Goal: Information Seeking & Learning: Compare options

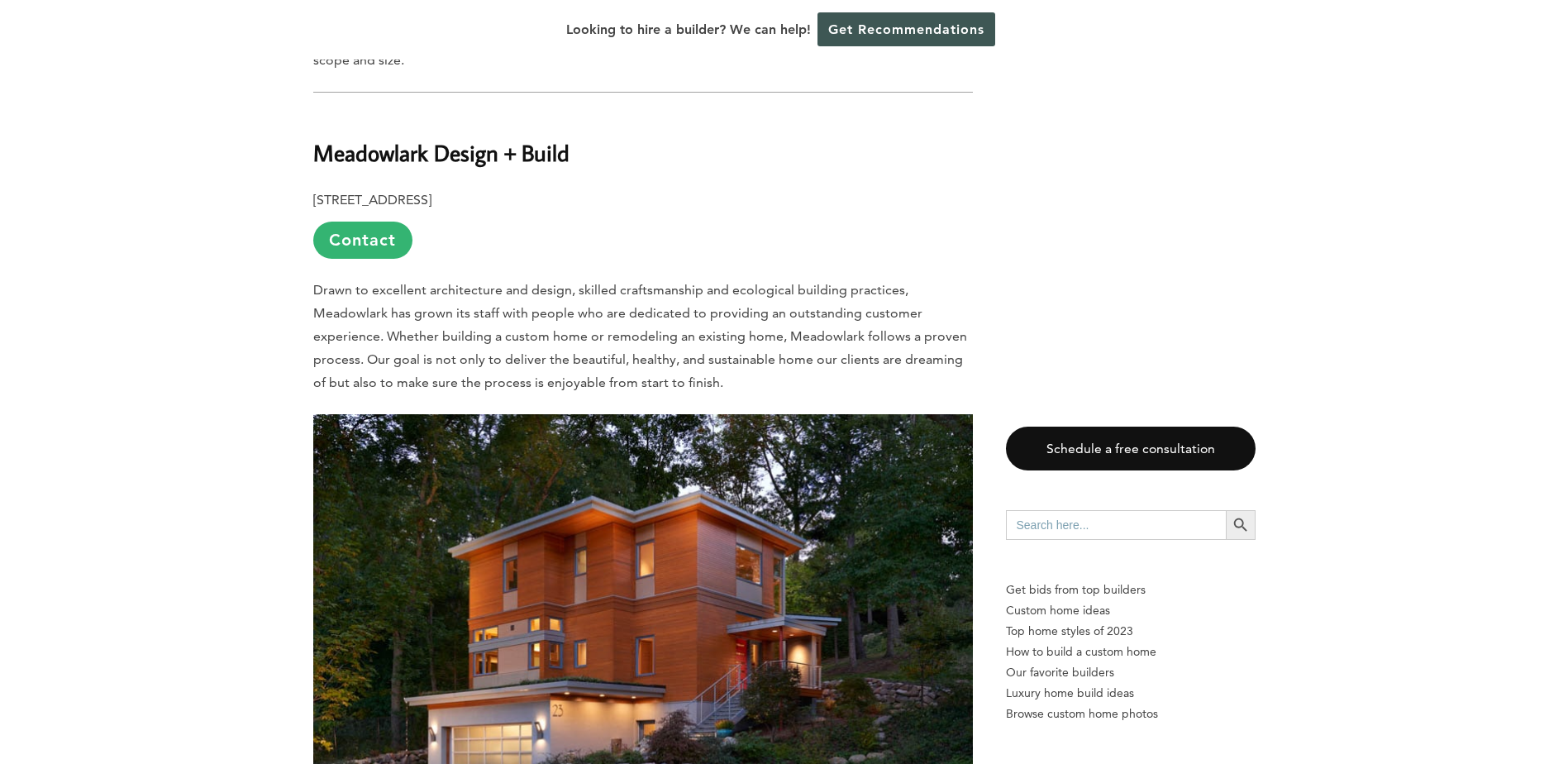
scroll to position [827, 0]
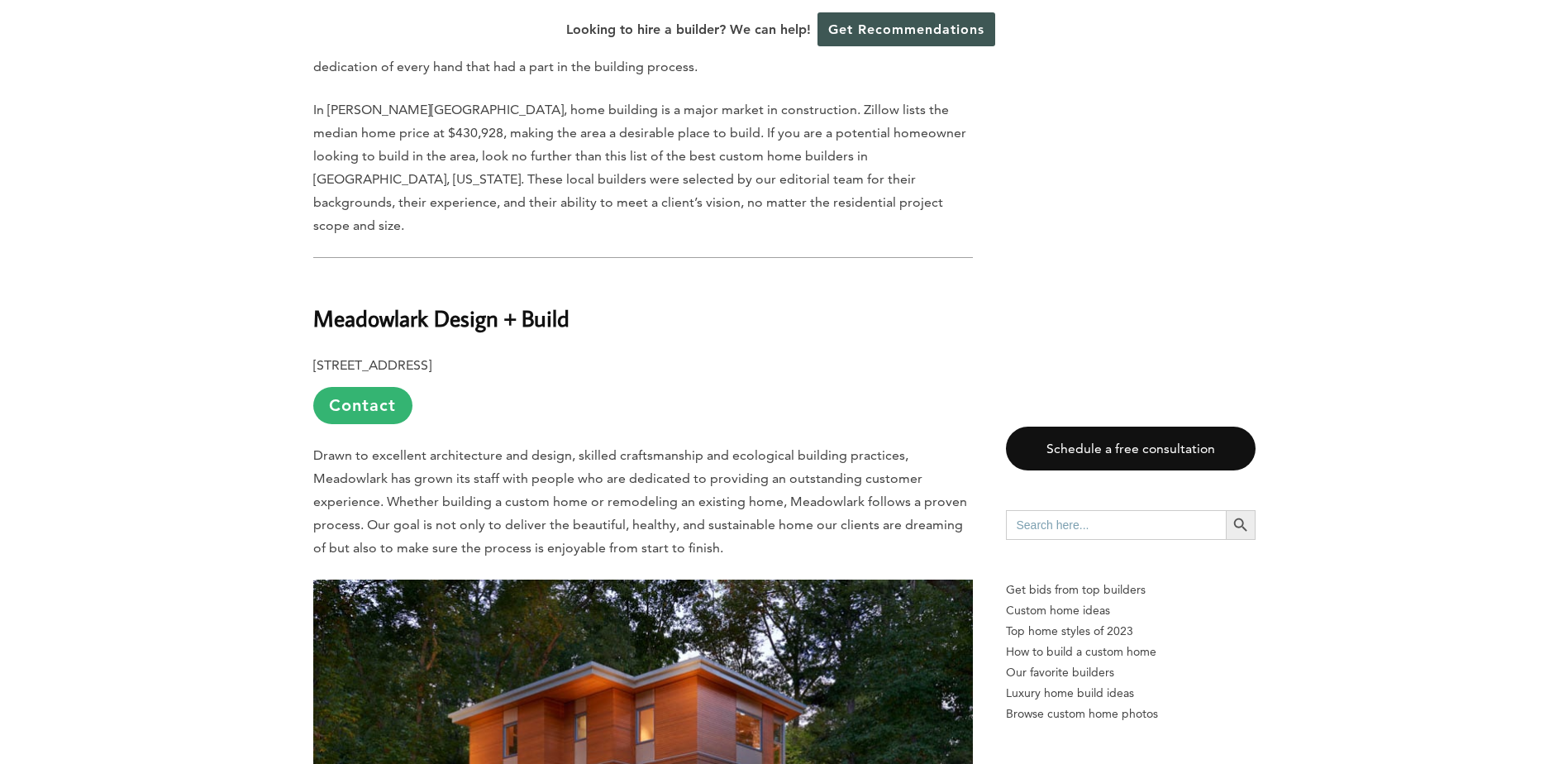
click at [439, 304] on b "Meadowlark Design + Build" at bounding box center [441, 317] width 257 height 29
copy div "Meadowlark Design + Build"
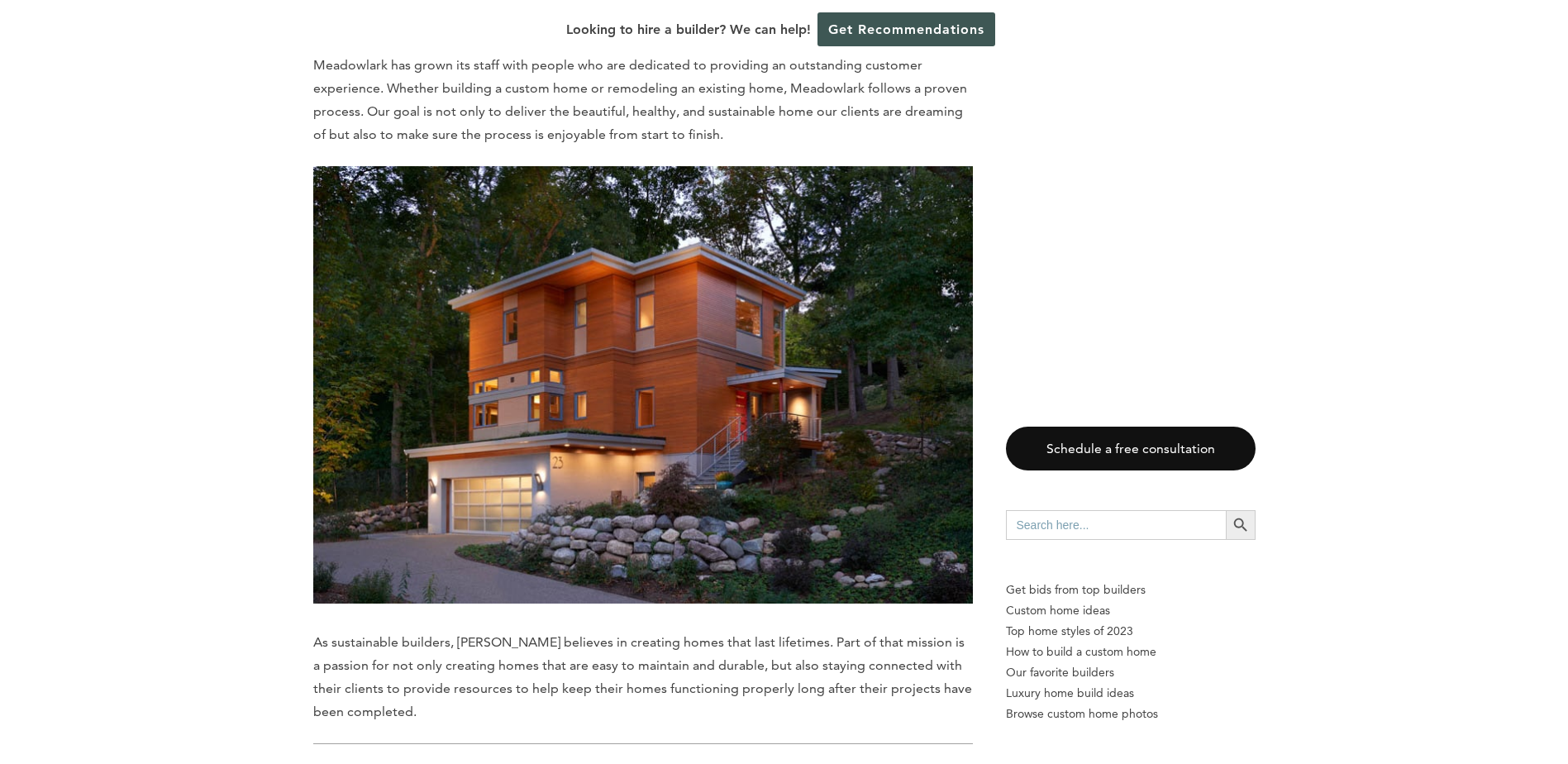
scroll to position [1571, 0]
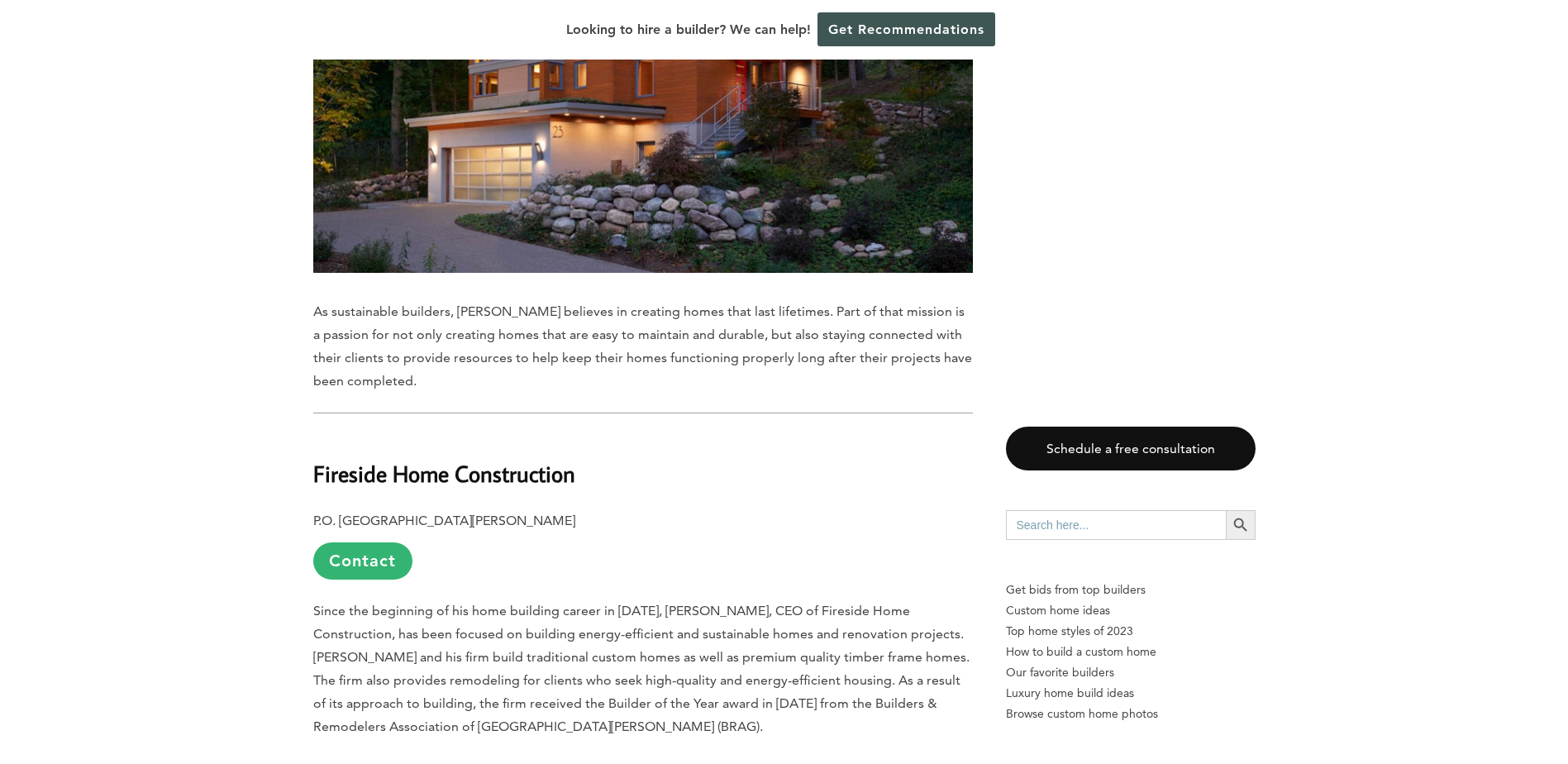
click at [410, 459] on b "Fireside Home Construction" at bounding box center [444, 473] width 262 height 29
copy div "Fireside Home Construction"
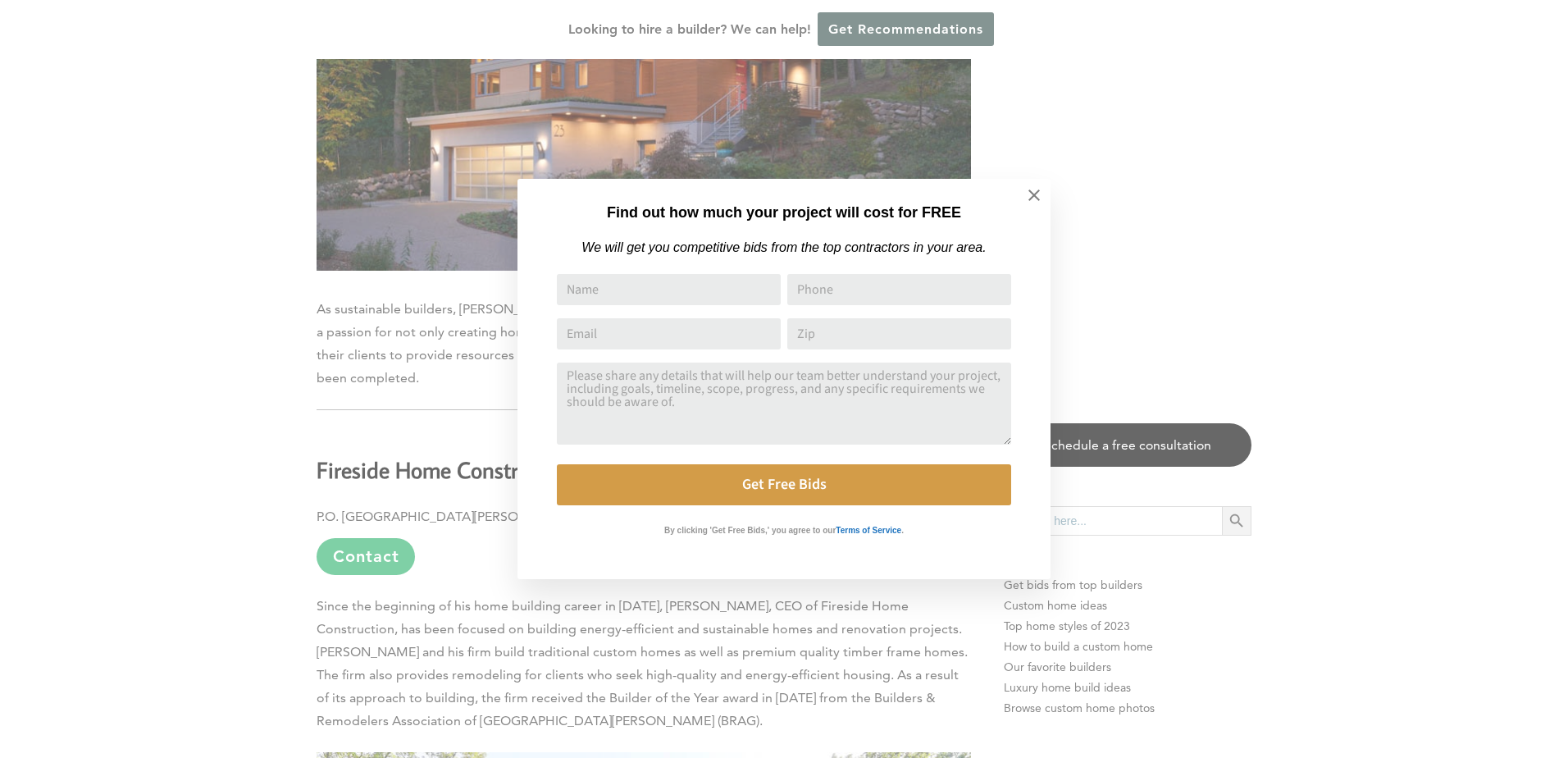
click at [160, 404] on div "Find out how much your project will cost for FREE We will get you competitive b…" at bounding box center [784, 379] width 1568 height 758
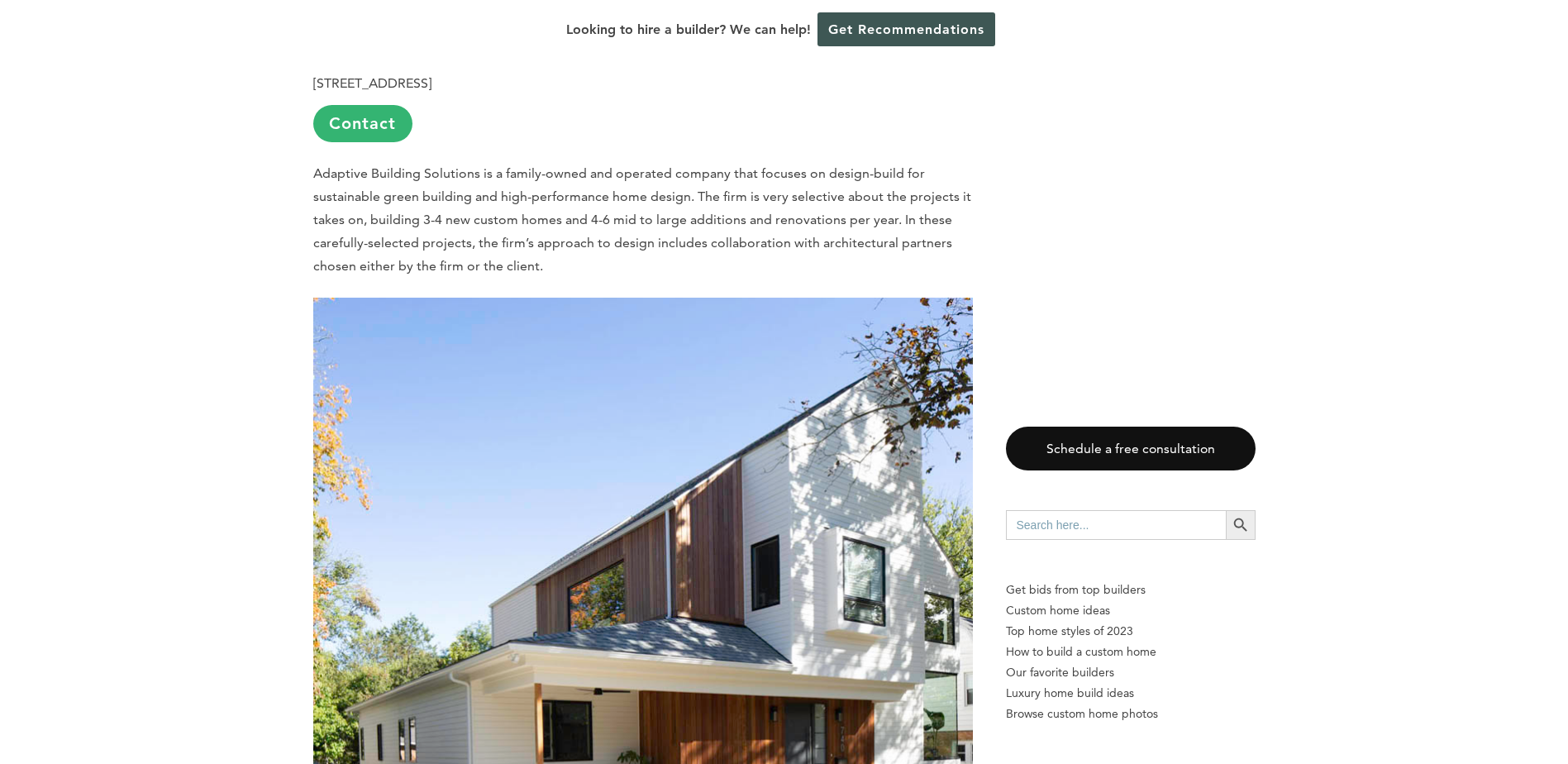
scroll to position [2729, 0]
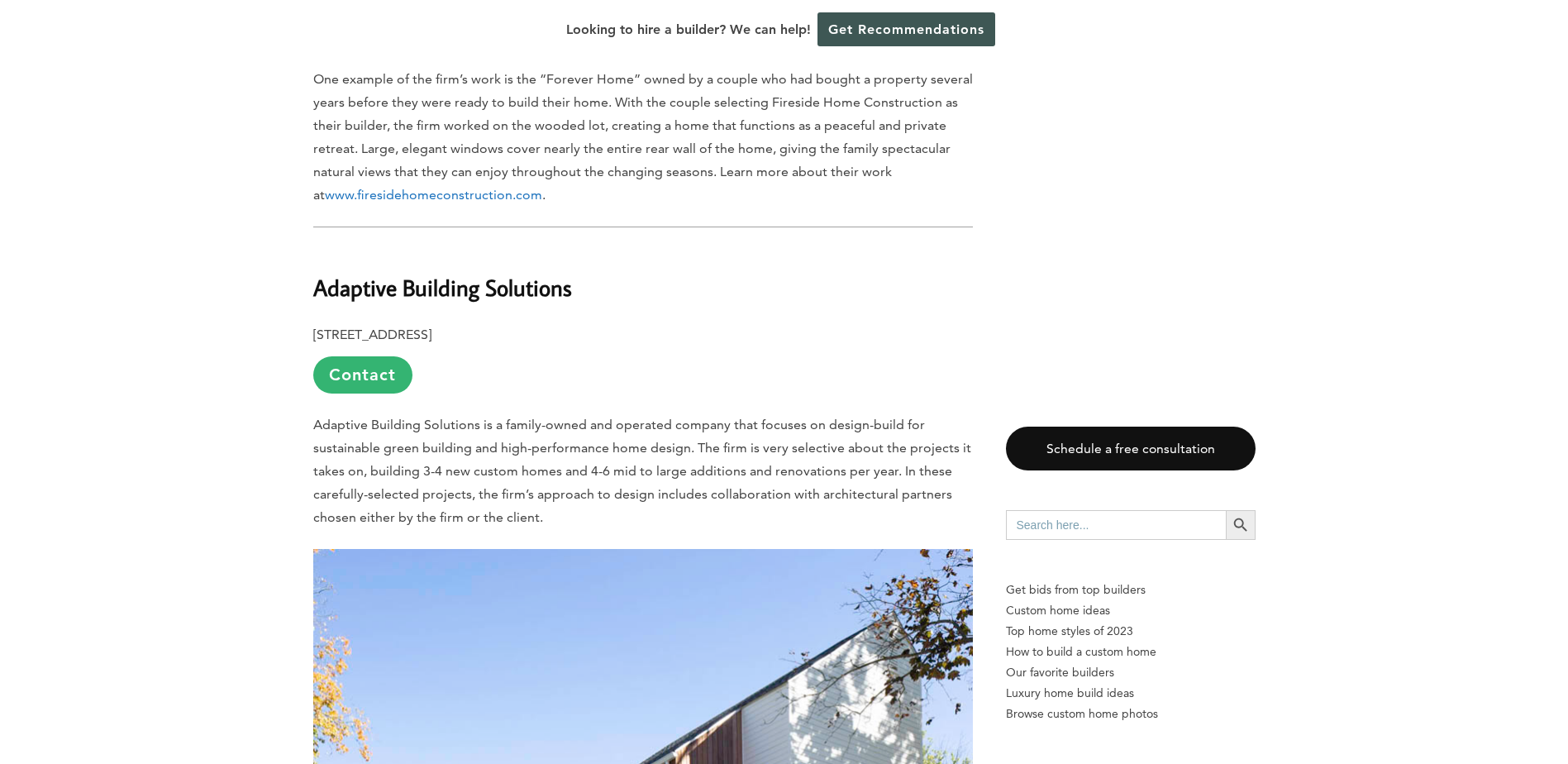
click at [465, 273] on b "Adaptive Building Solutions" at bounding box center [442, 287] width 258 height 29
copy div "Adaptive Building Solutions"
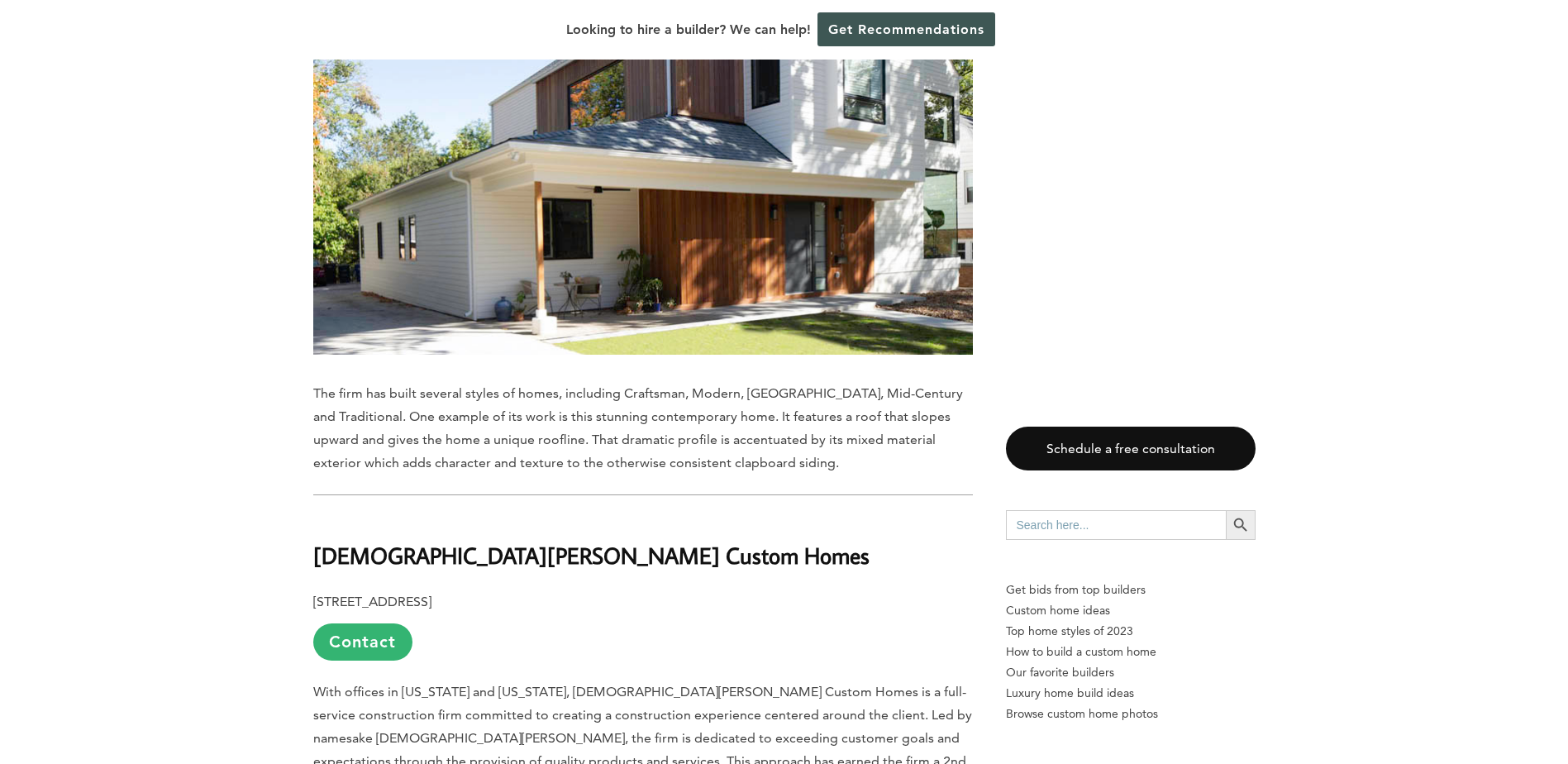
scroll to position [3721, 0]
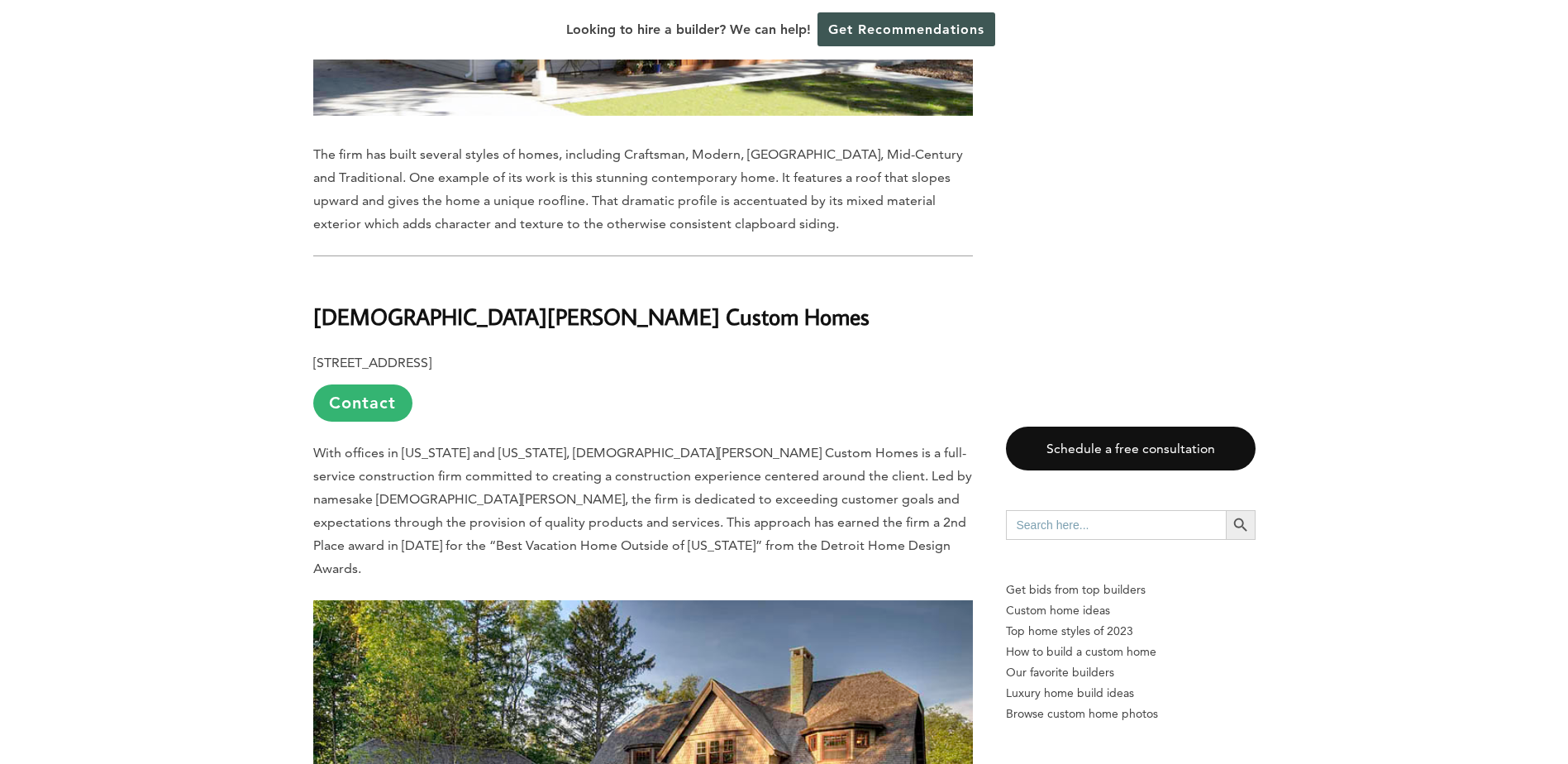
click at [495, 302] on b "[DEMOGRAPHIC_DATA][PERSON_NAME] Custom Homes" at bounding box center [591, 316] width 556 height 29
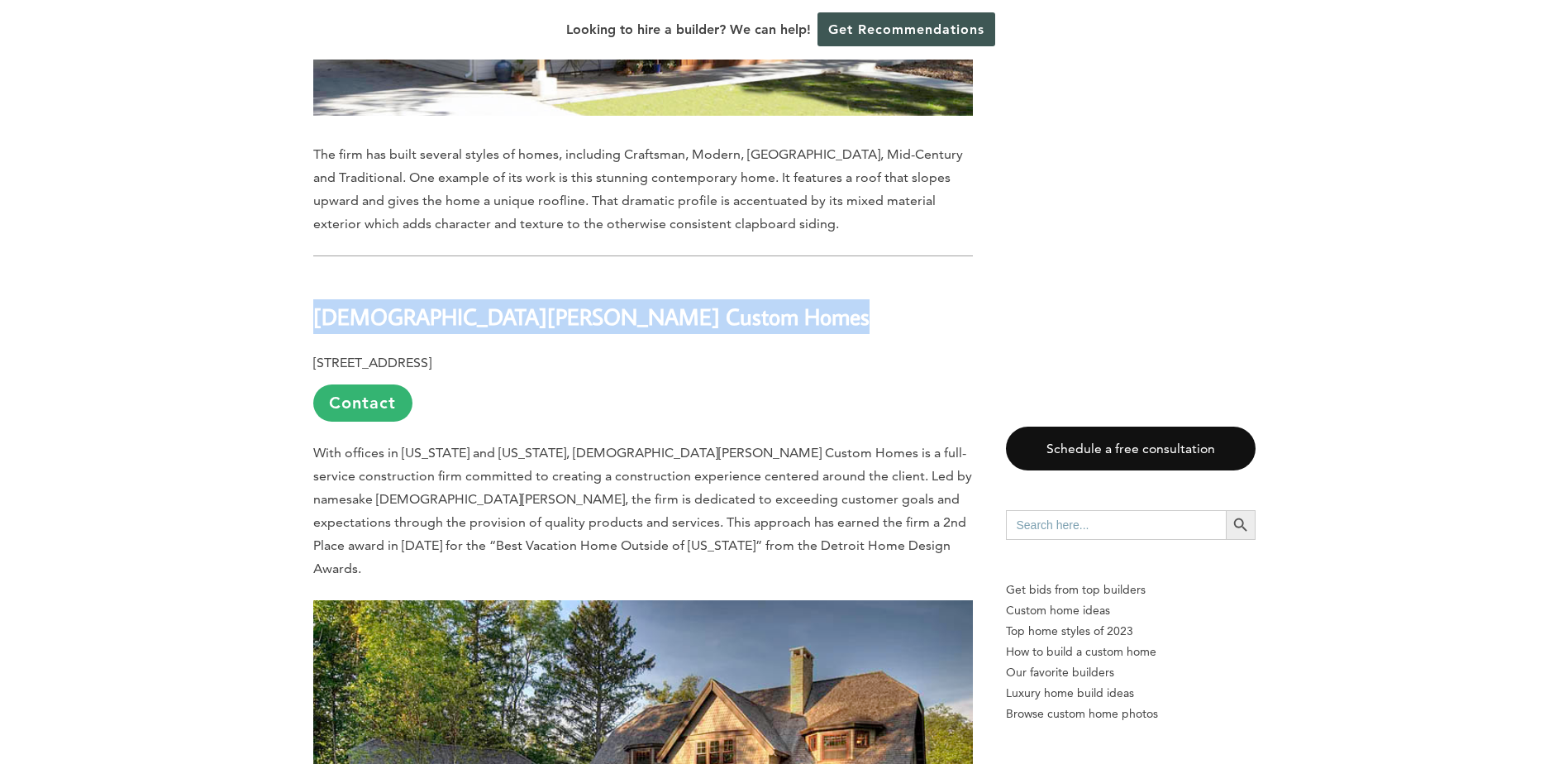
click at [495, 302] on b "[DEMOGRAPHIC_DATA][PERSON_NAME] Custom Homes" at bounding box center [591, 316] width 556 height 29
copy div "[DEMOGRAPHIC_DATA][PERSON_NAME] Custom Homes"
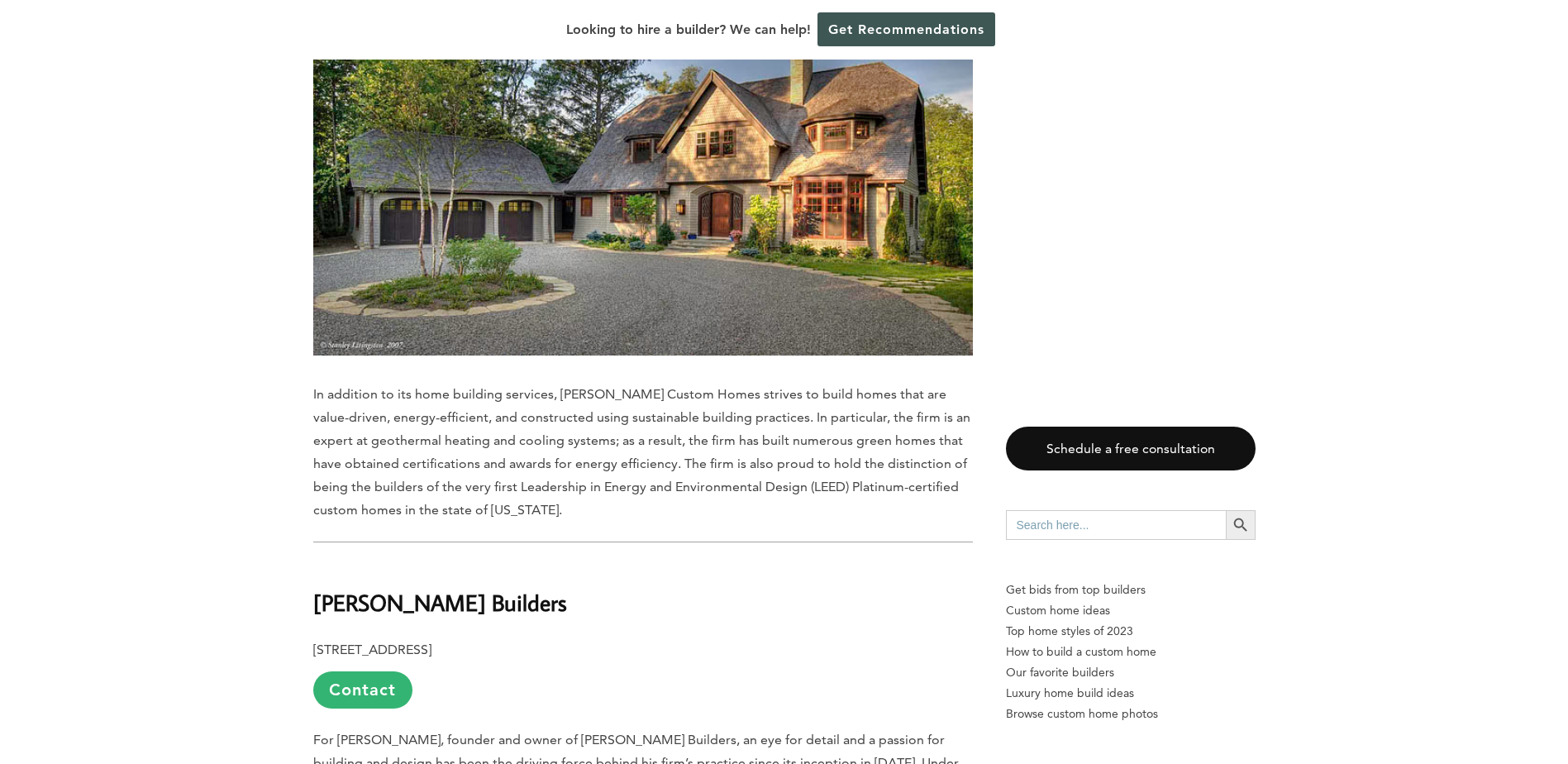
scroll to position [4548, 0]
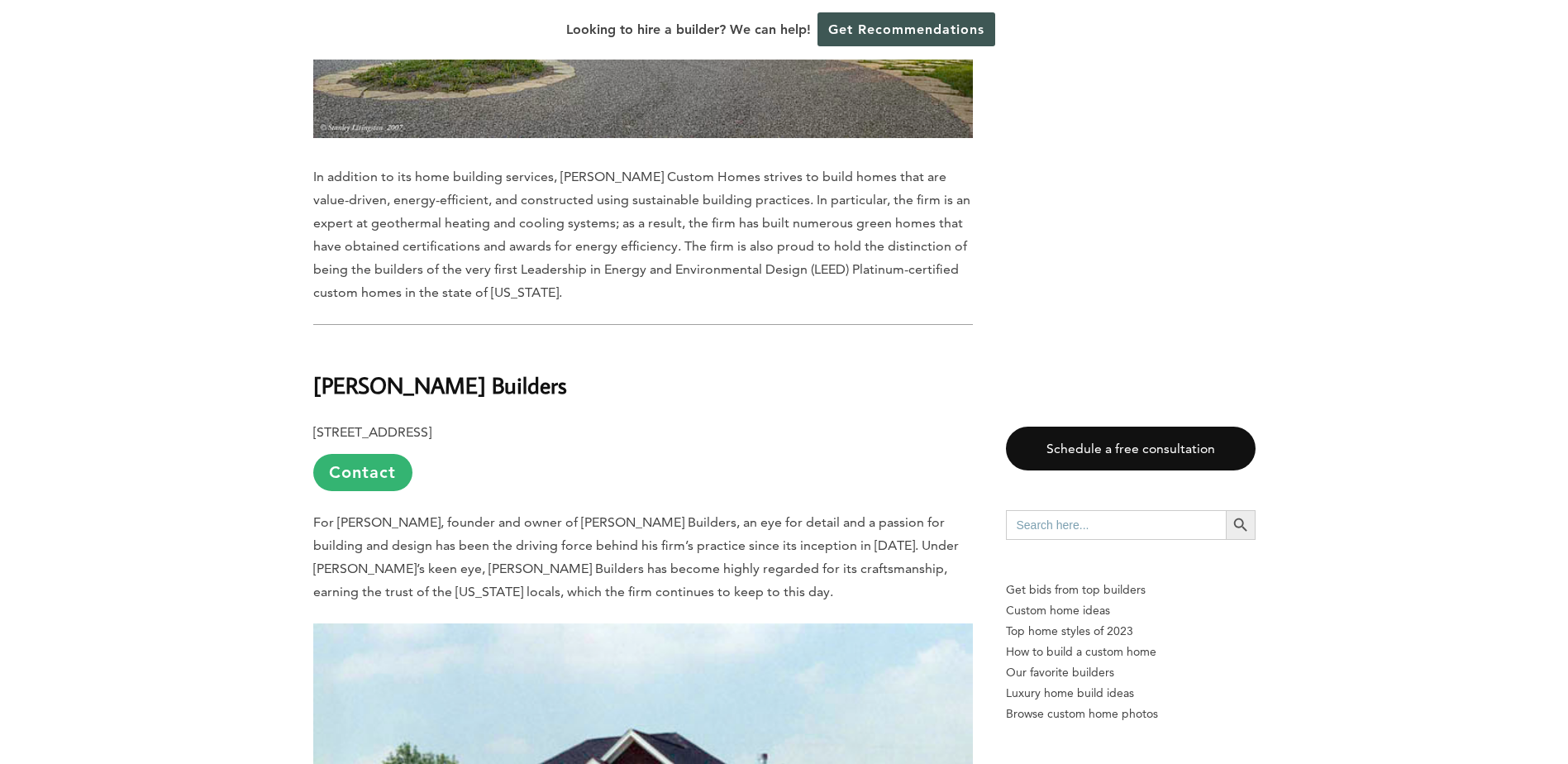
click at [378, 370] on b "[PERSON_NAME] Builders" at bounding box center [439, 384] width 254 height 29
copy div "[PERSON_NAME] Builders"
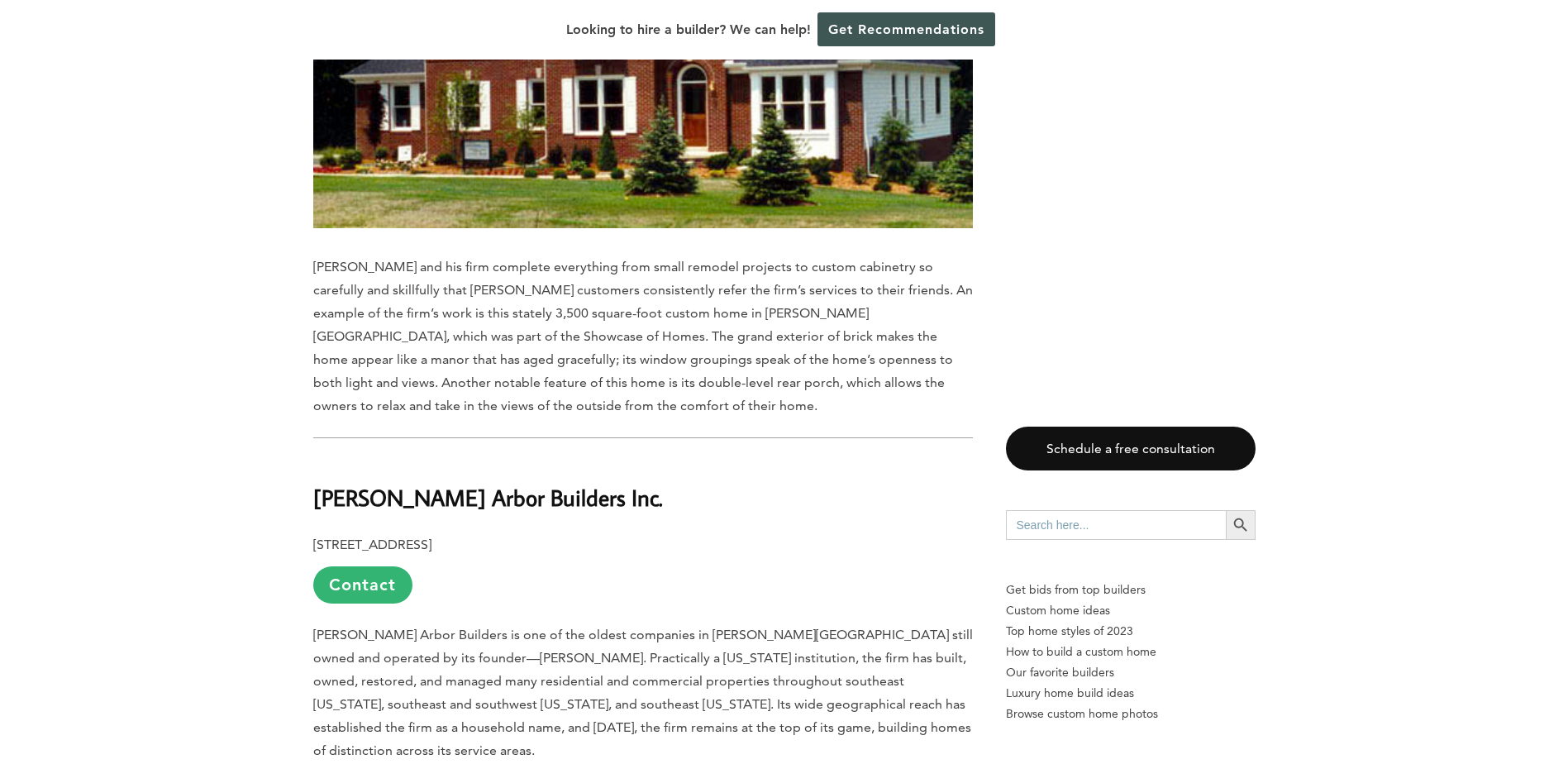
scroll to position [5541, 0]
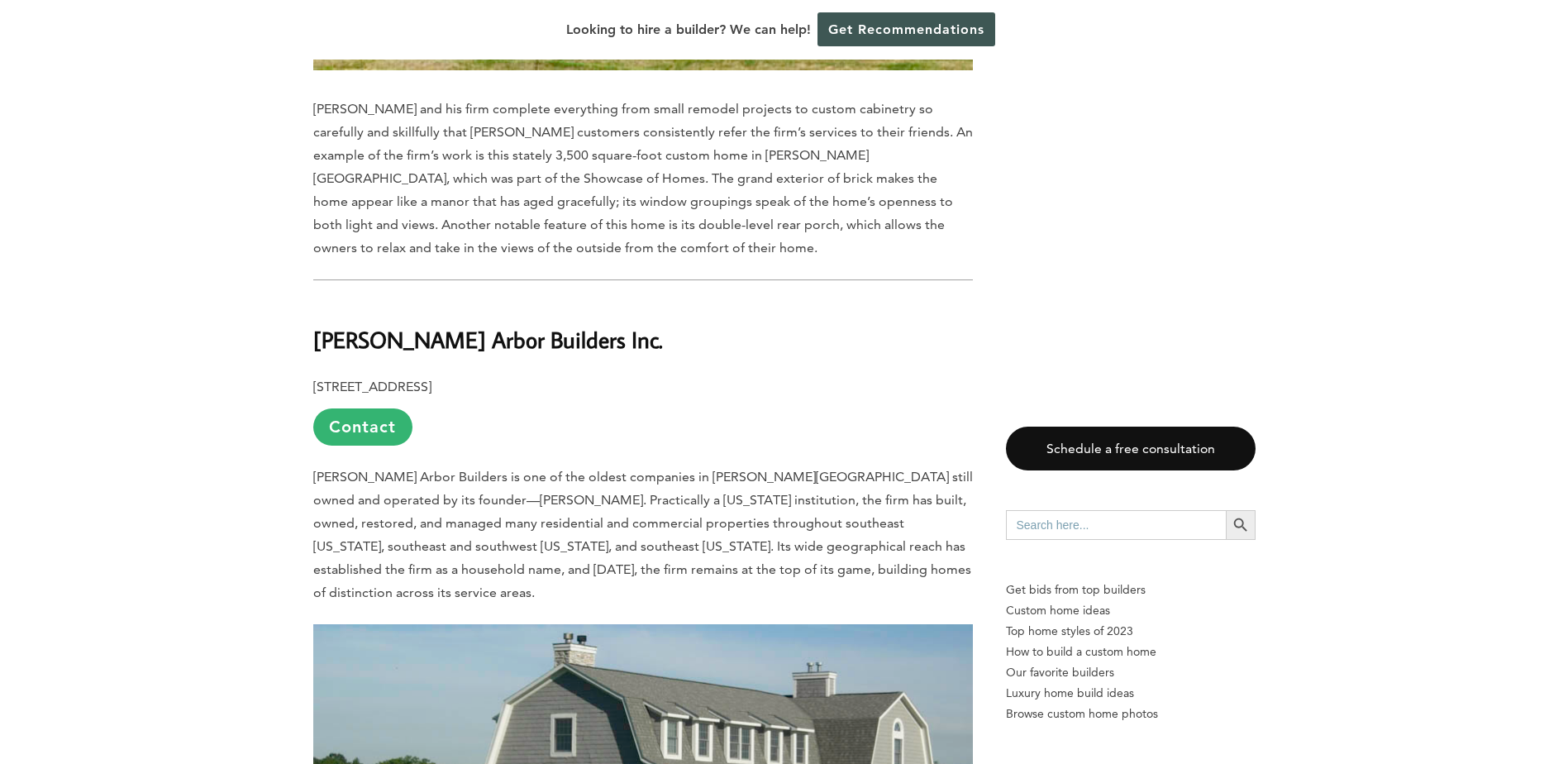
click at [437, 325] on b "[PERSON_NAME] Arbor Builders Inc." at bounding box center [487, 339] width 349 height 29
drag, startPoint x: 437, startPoint y: 249, endPoint x: 426, endPoint y: 247, distance: 11.2
copy div "[PERSON_NAME] Arbor Builders Inc."
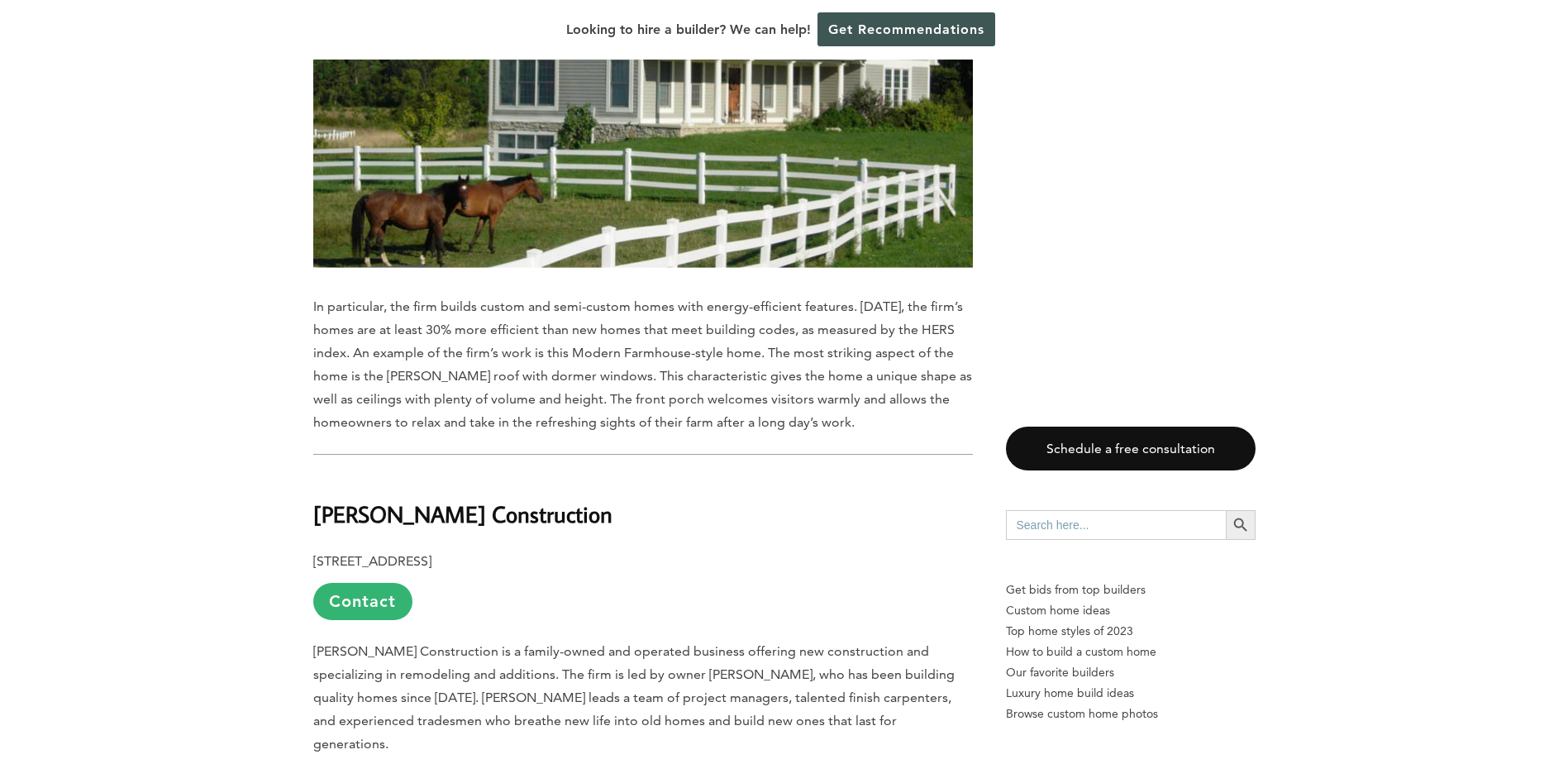
scroll to position [6367, 0]
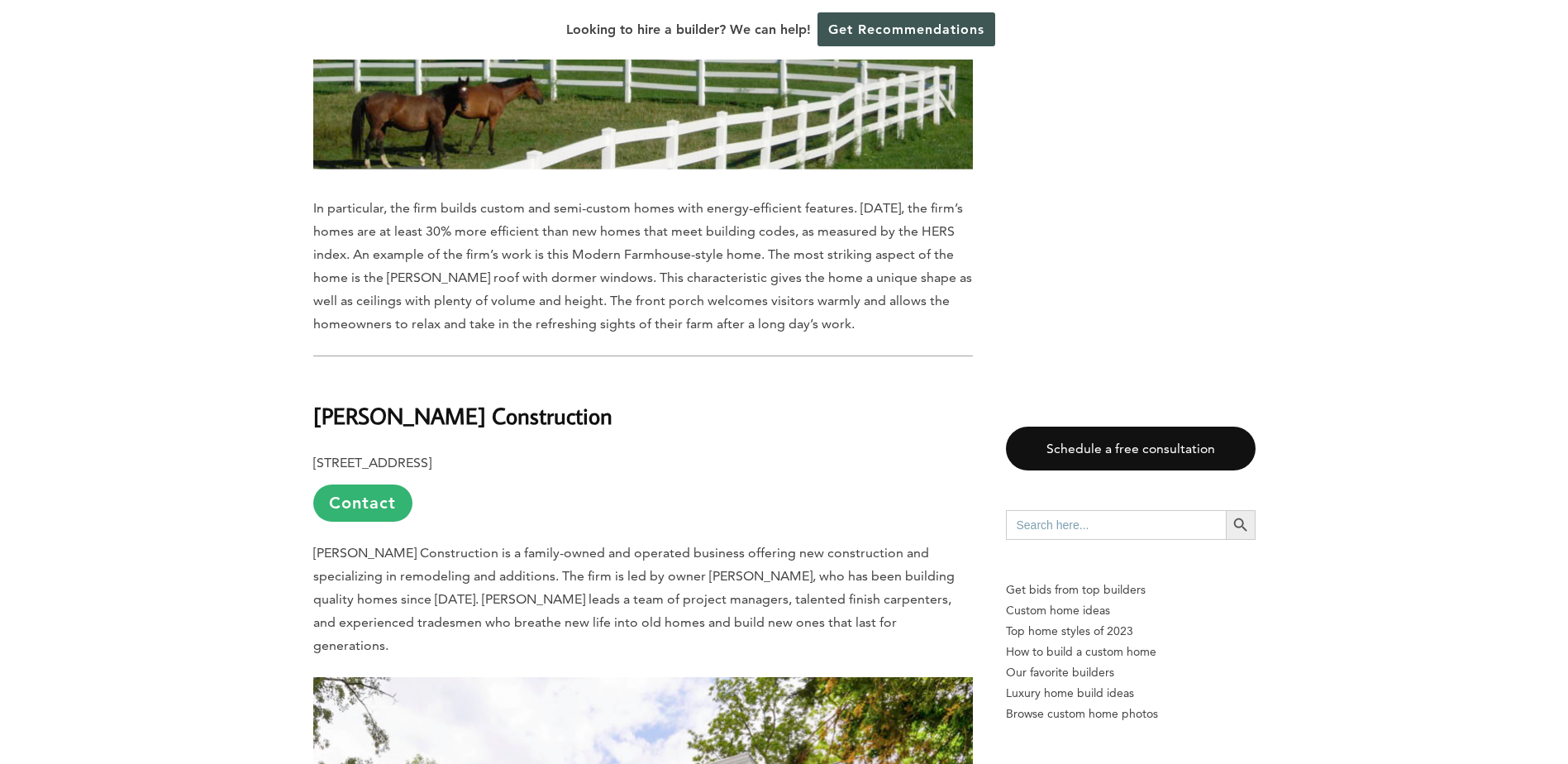
click at [426, 401] on b "[PERSON_NAME] Construction" at bounding box center [462, 415] width 299 height 29
copy div "[PERSON_NAME] Construction"
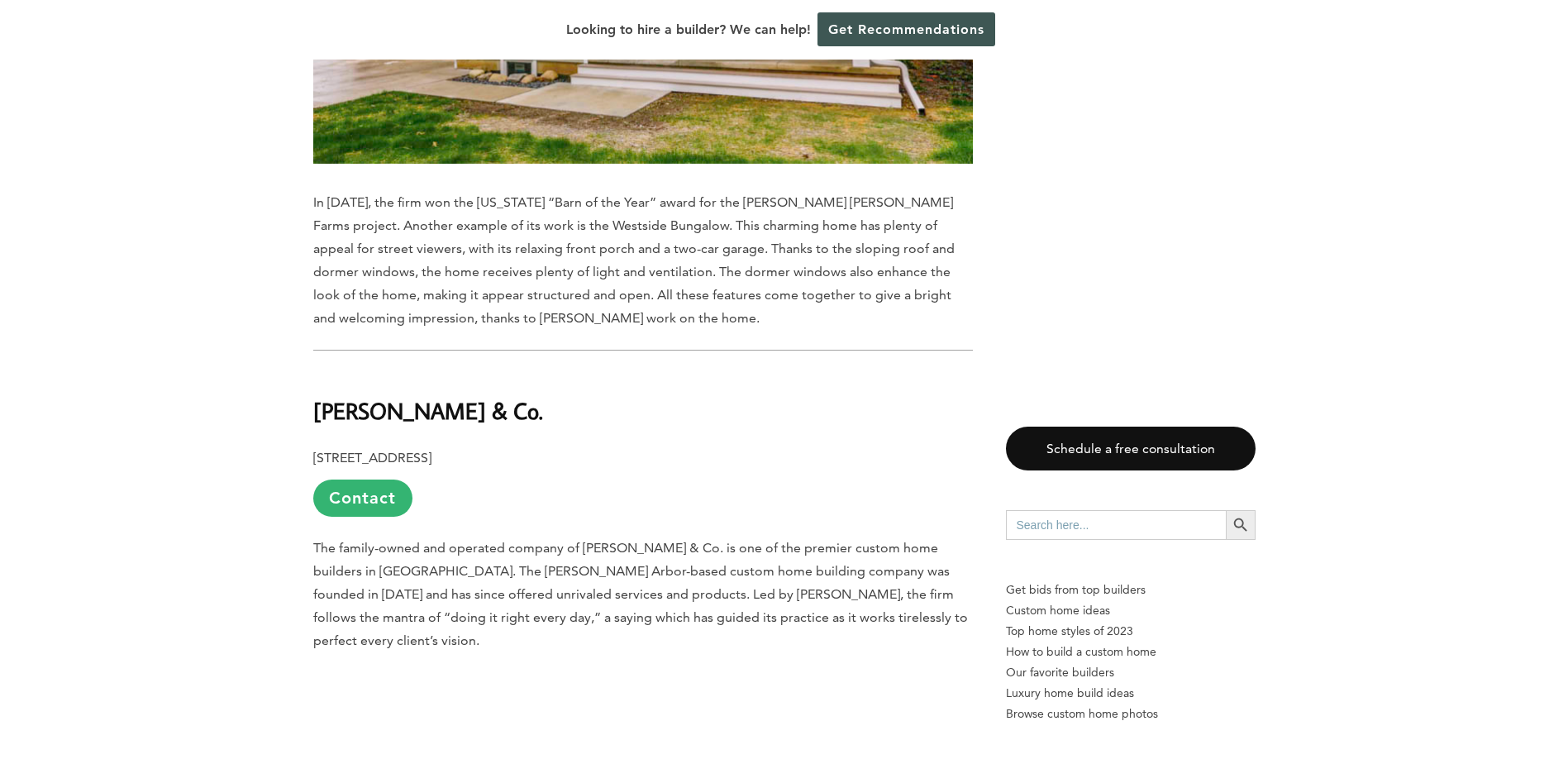
scroll to position [7525, 0]
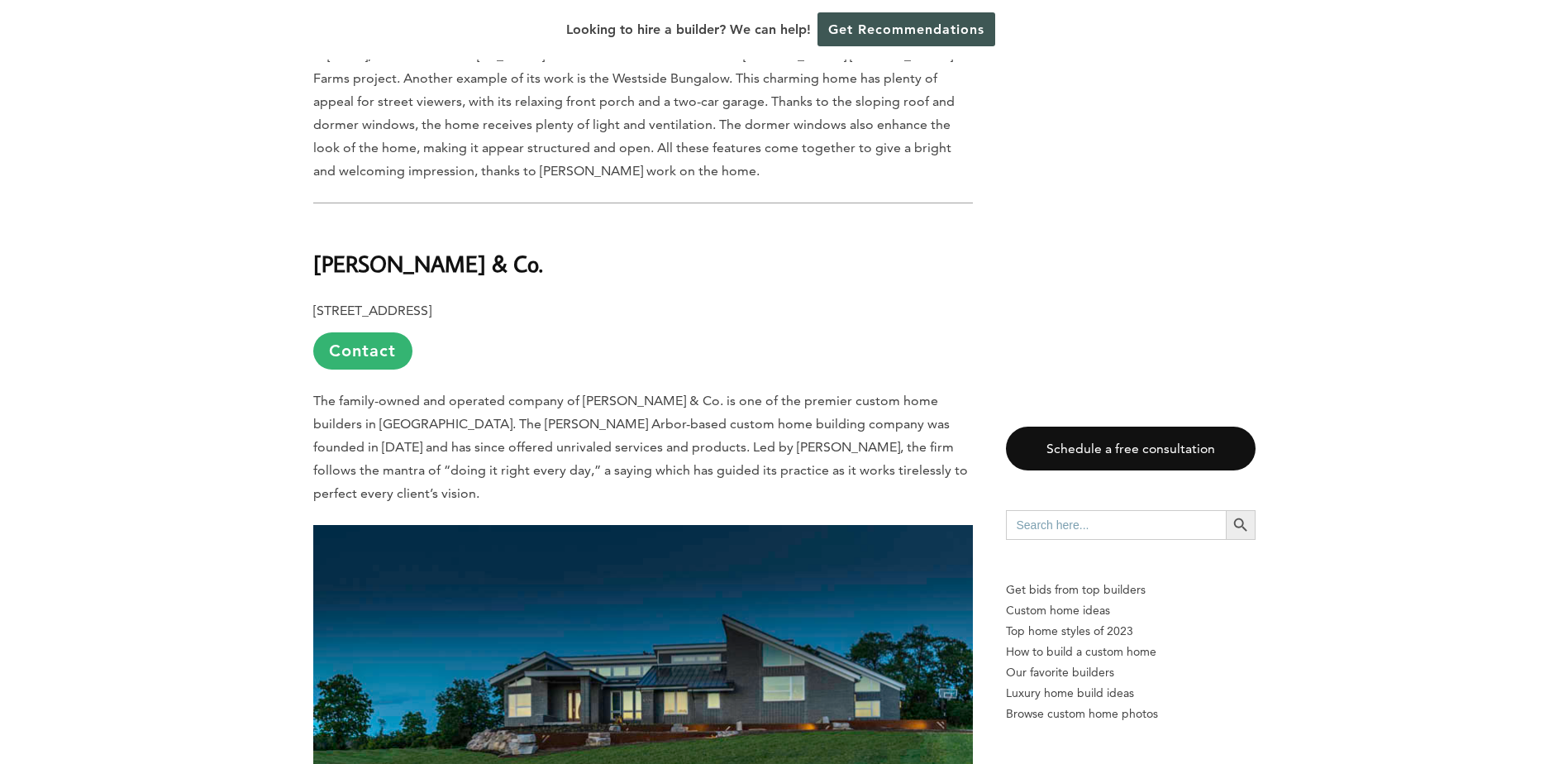
click at [391, 249] on b "[PERSON_NAME] & Co." at bounding box center [427, 263] width 230 height 29
copy div "[PERSON_NAME] & Co."
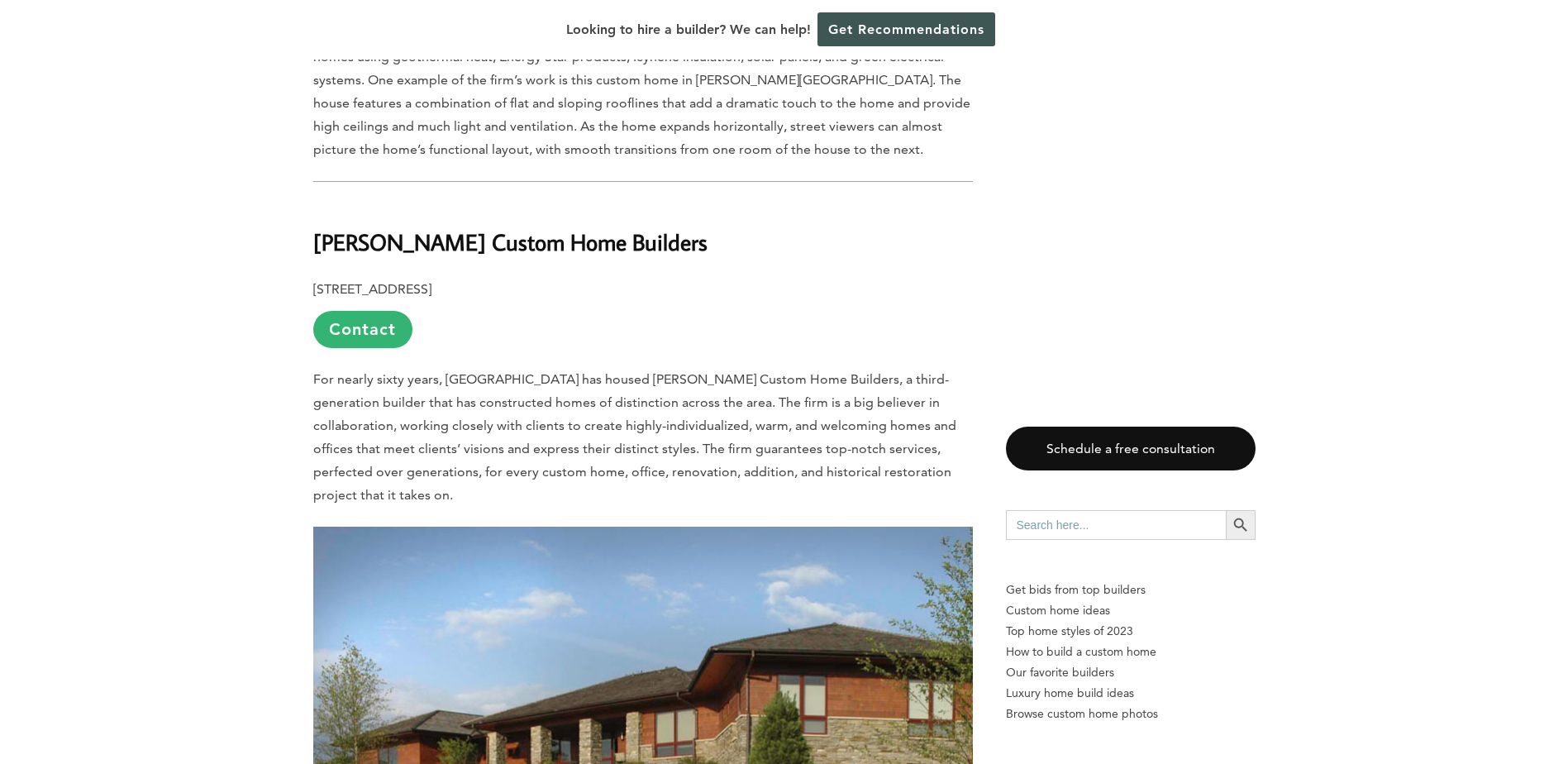
scroll to position [8352, 0]
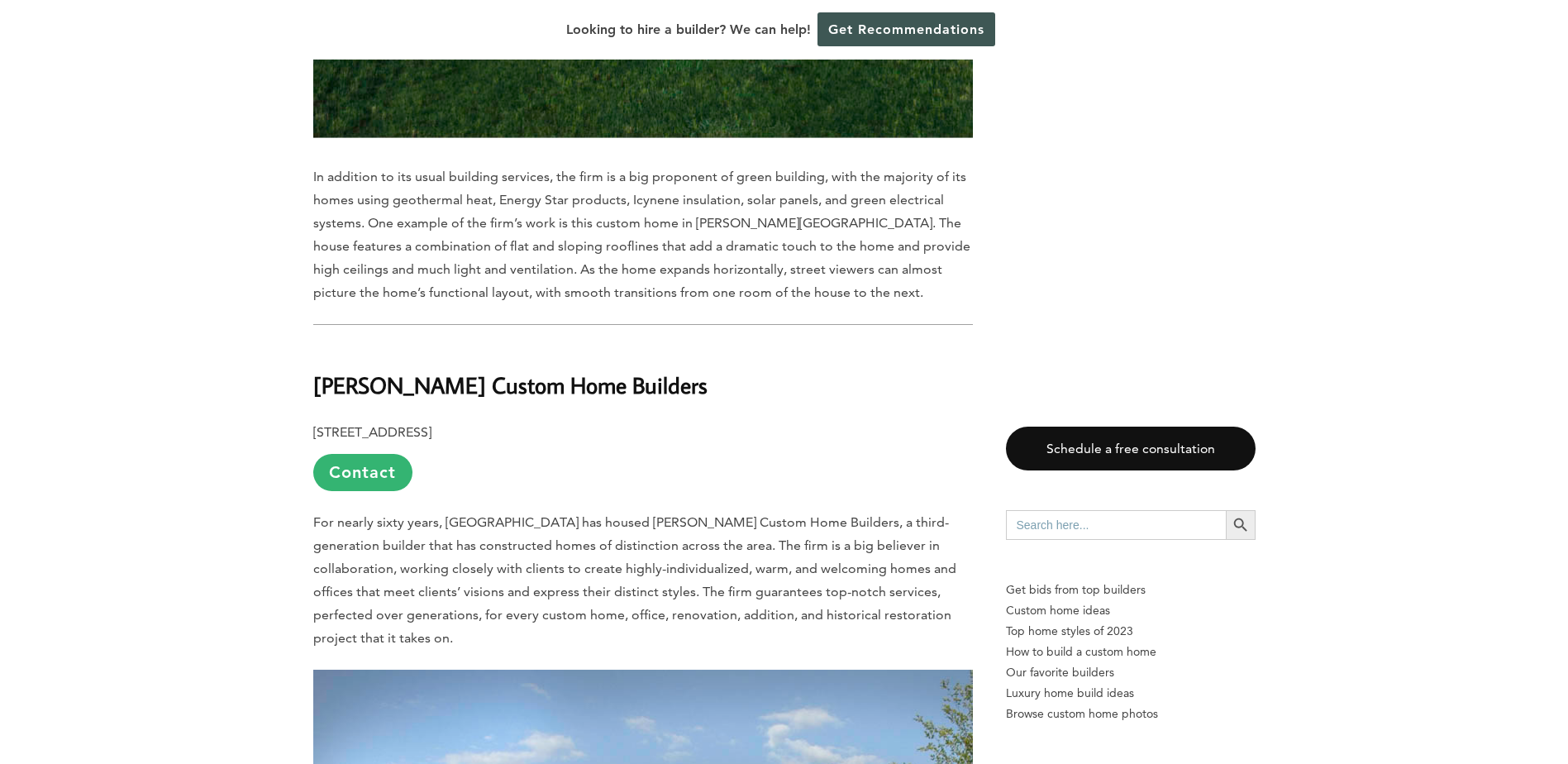
click at [469, 370] on b "[PERSON_NAME] Custom Home Builders" at bounding box center [510, 384] width 394 height 29
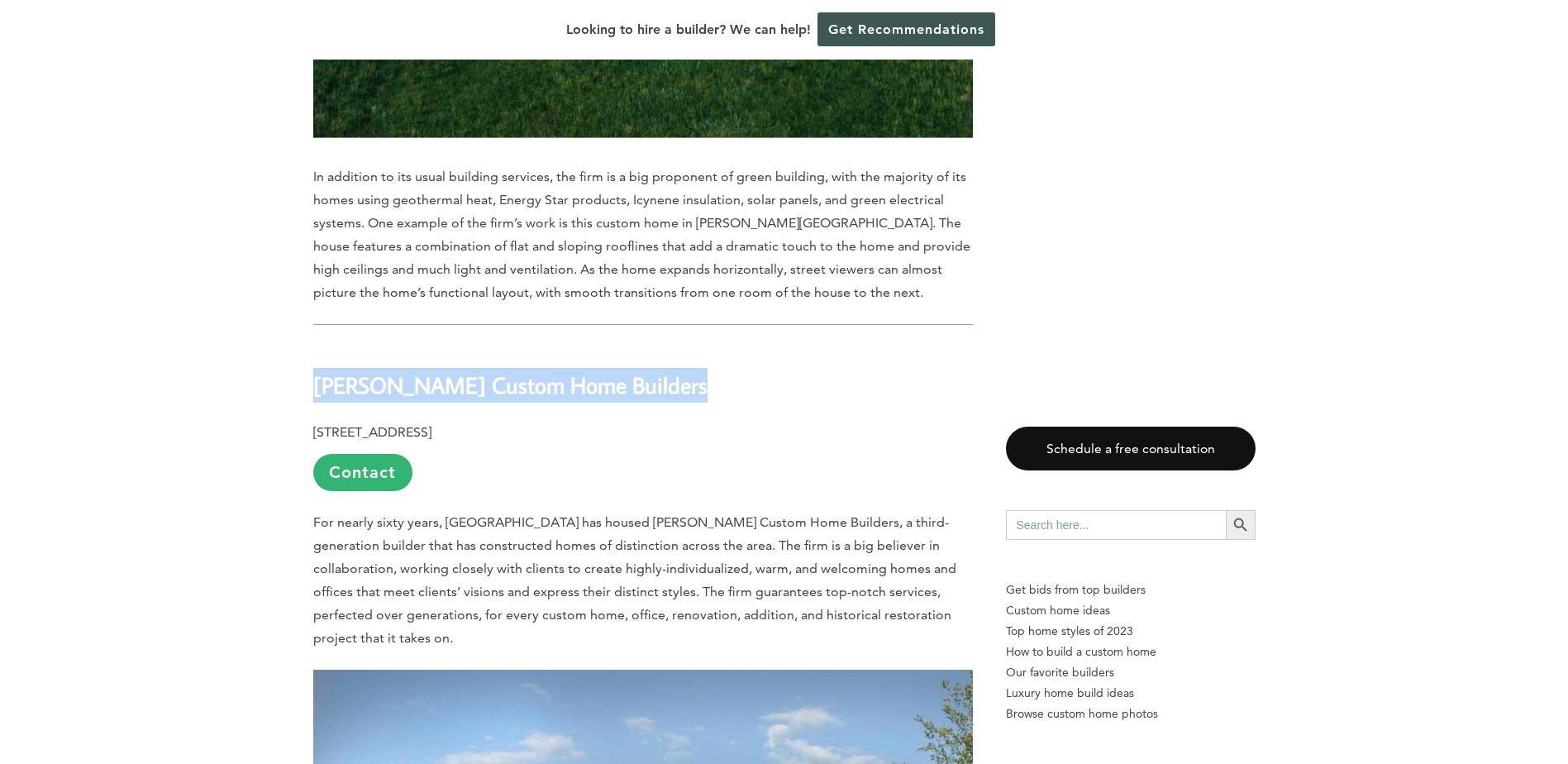
click at [469, 370] on b "[PERSON_NAME] Custom Home Builders" at bounding box center [510, 384] width 394 height 29
copy div "[PERSON_NAME] Custom Home Builders"
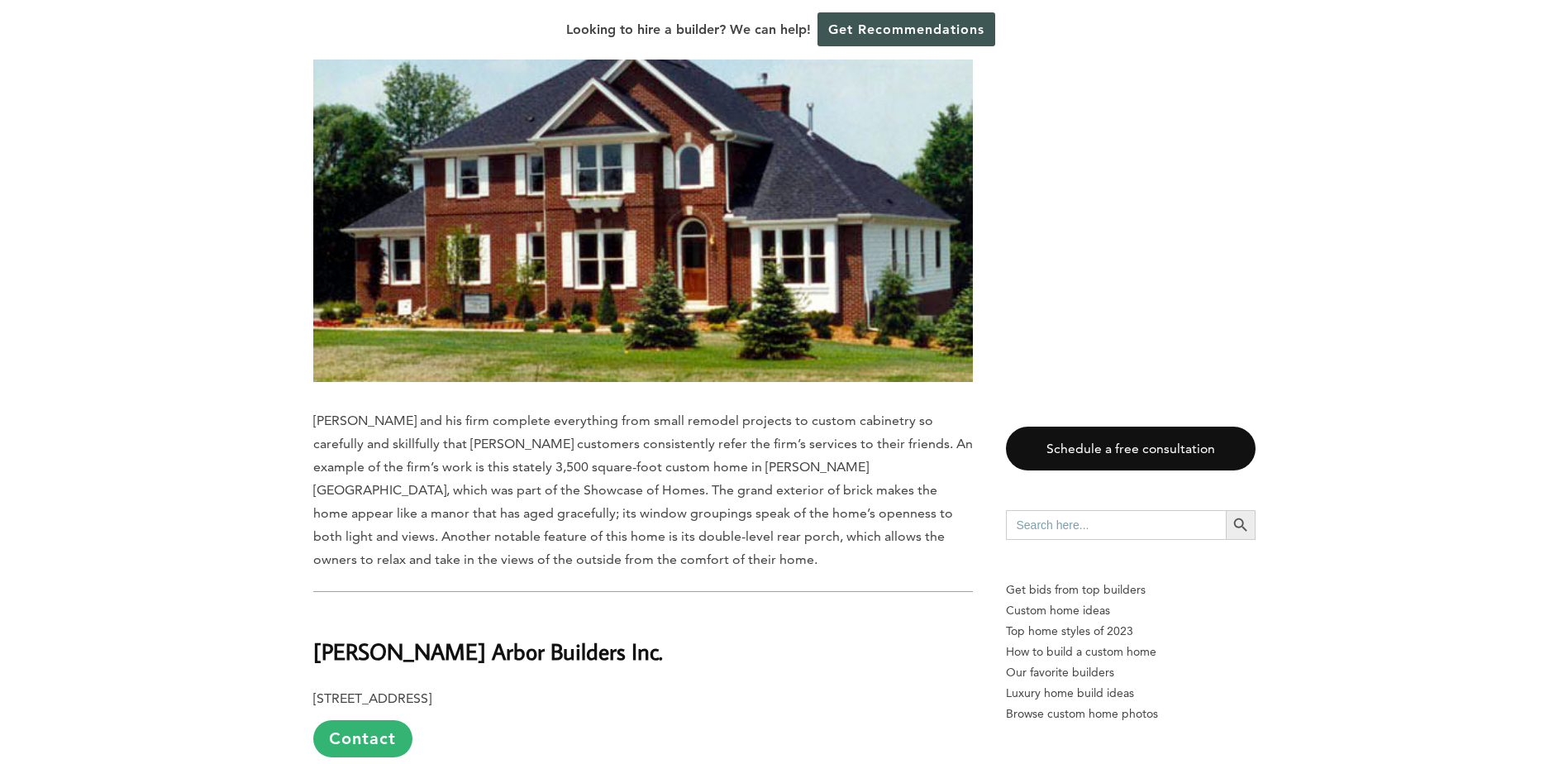
scroll to position [5044, 0]
